Goal: Information Seeking & Learning: Learn about a topic

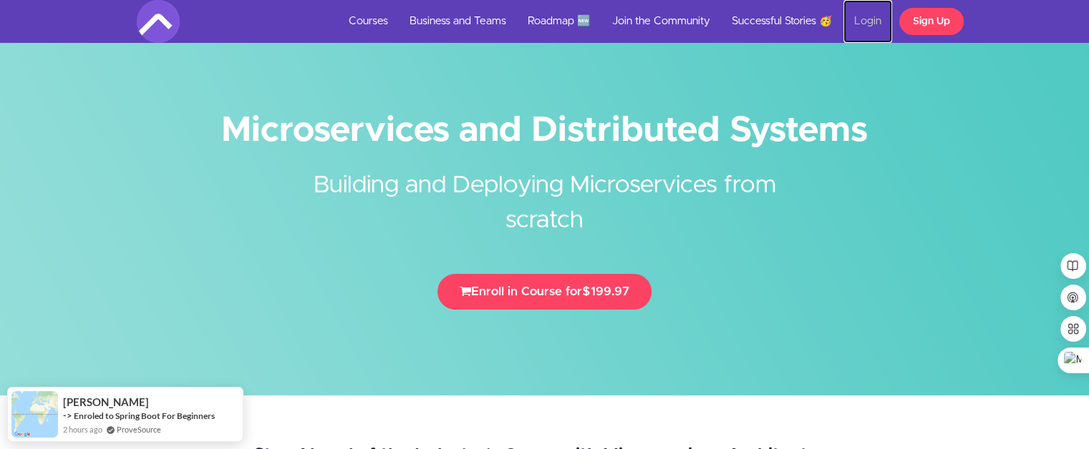
click at [866, 16] on link "Login" at bounding box center [867, 21] width 49 height 43
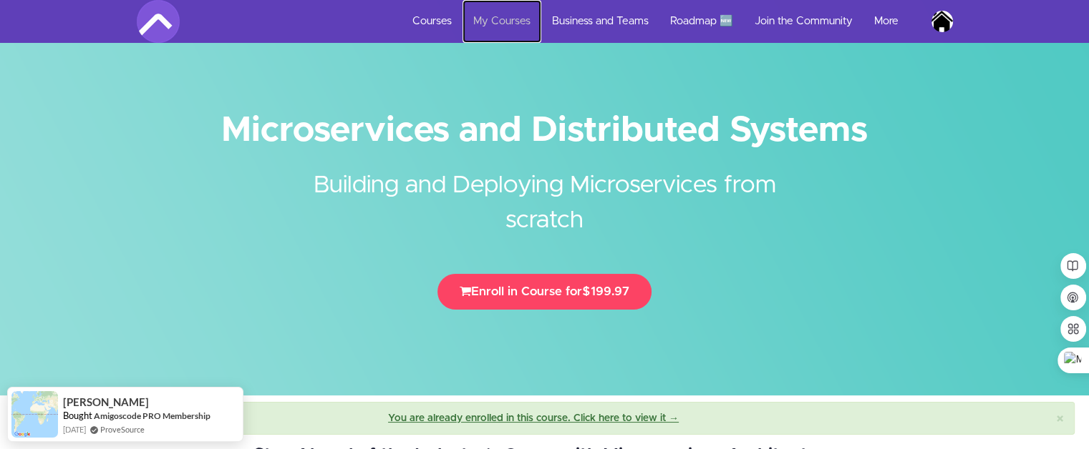
click at [462, 14] on link "My Courses" at bounding box center [501, 21] width 79 height 43
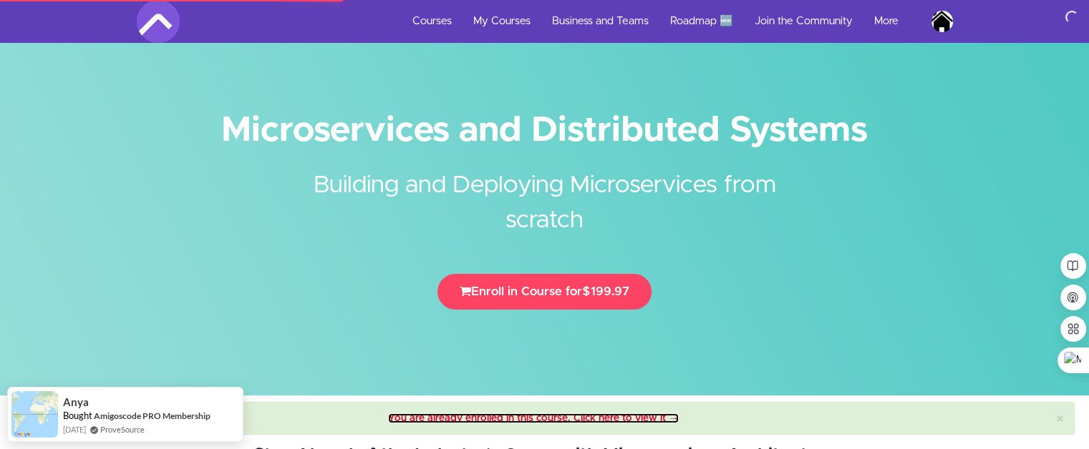
click at [456, 414] on link "You are already enrolled in this course. Click here to view it →" at bounding box center [533, 419] width 291 height 10
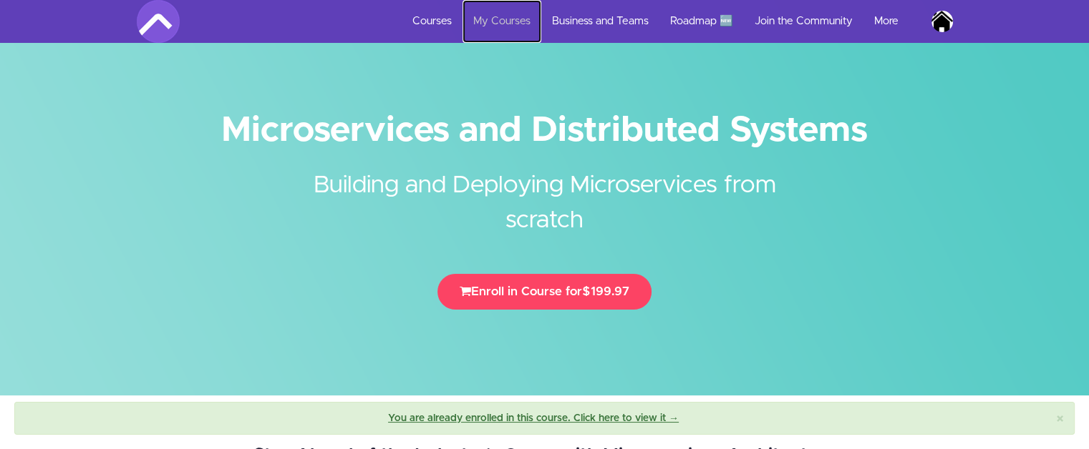
click at [485, 19] on link "My Courses" at bounding box center [501, 21] width 79 height 43
click at [495, 16] on link "My Courses" at bounding box center [501, 21] width 79 height 43
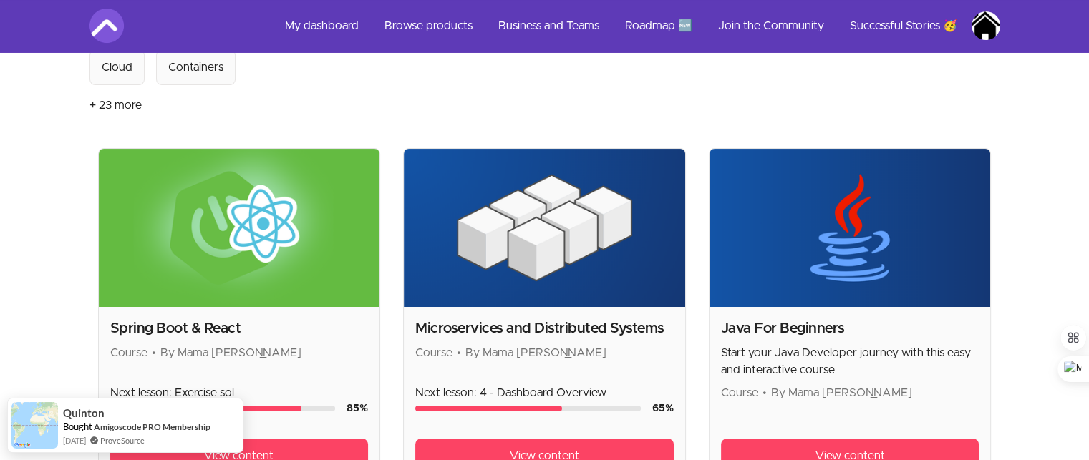
scroll to position [215, 0]
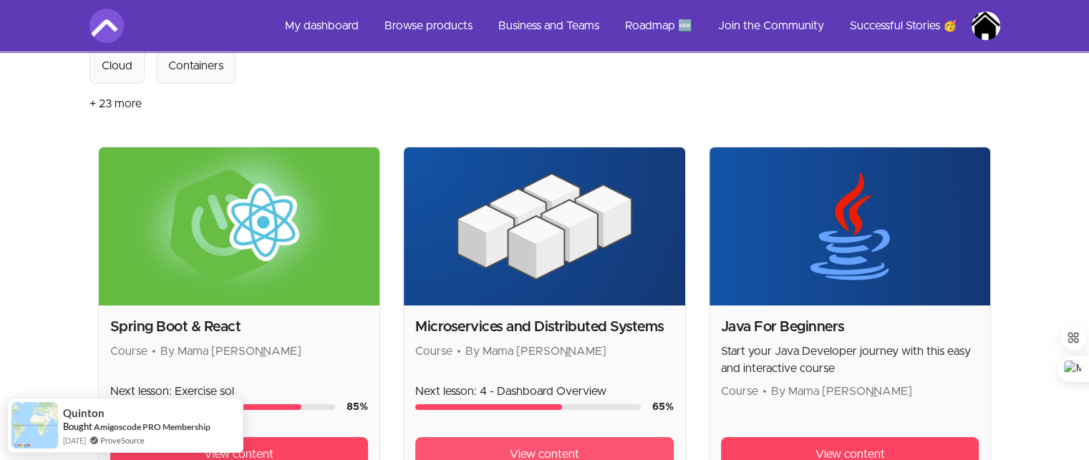
click at [557, 440] on link "View content" at bounding box center [544, 454] width 258 height 34
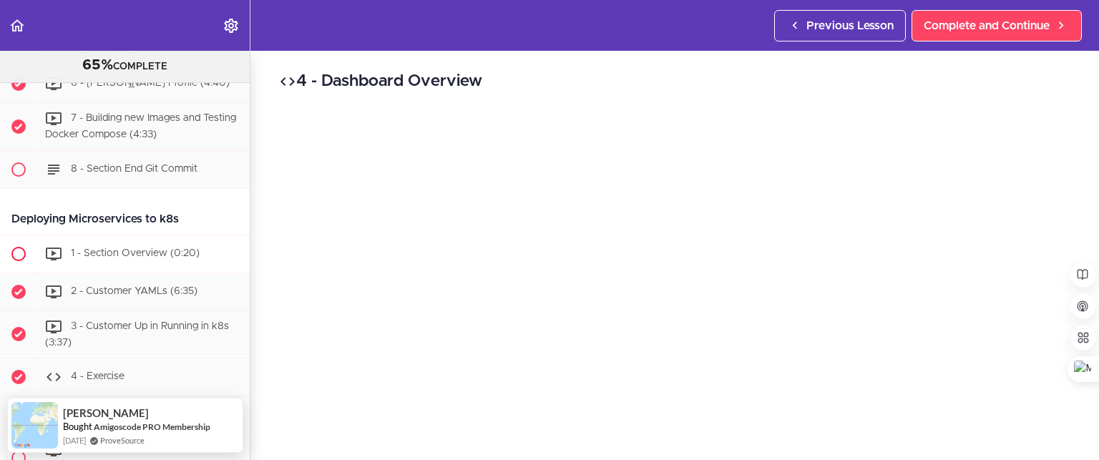
scroll to position [5619, 0]
